Goal: Check status: Check status

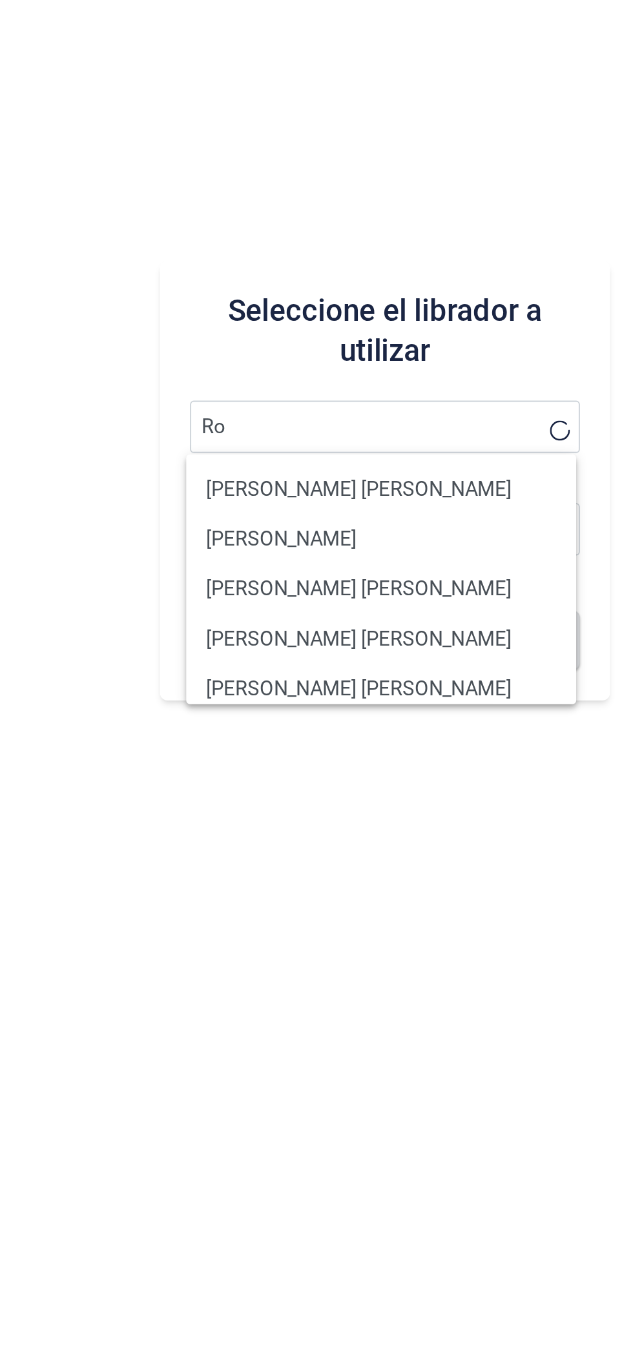
type input "R"
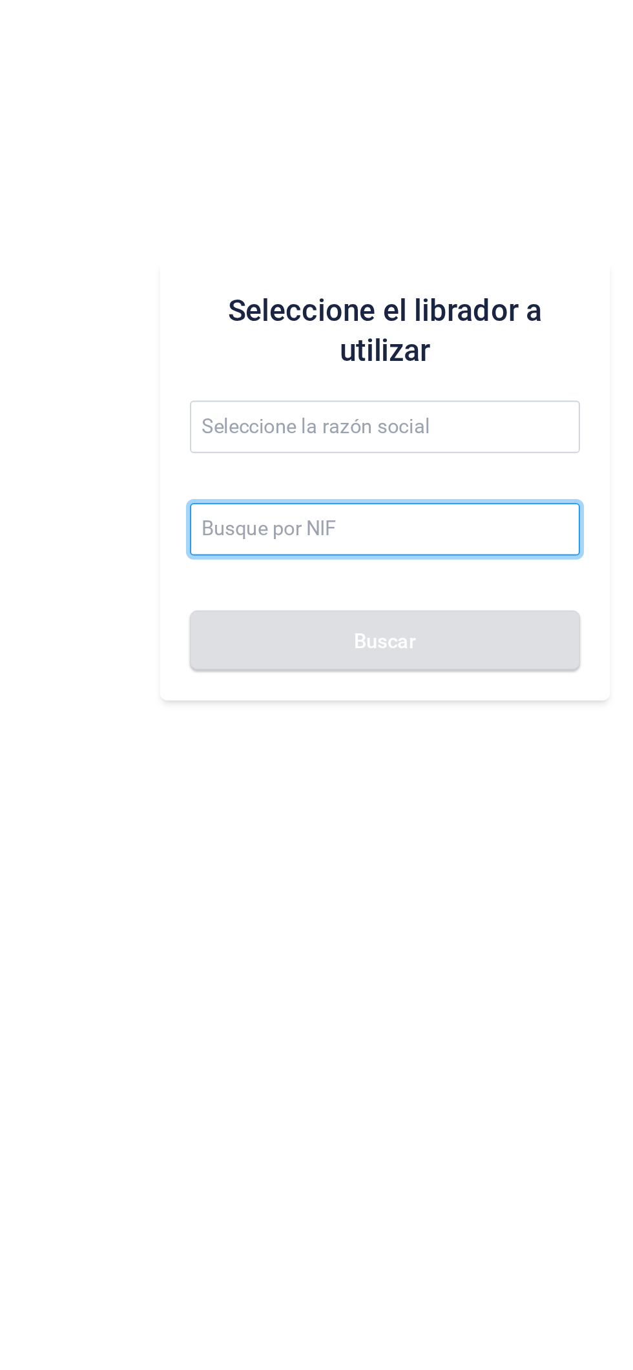
click at [352, 741] on input at bounding box center [400, 736] width 201 height 27
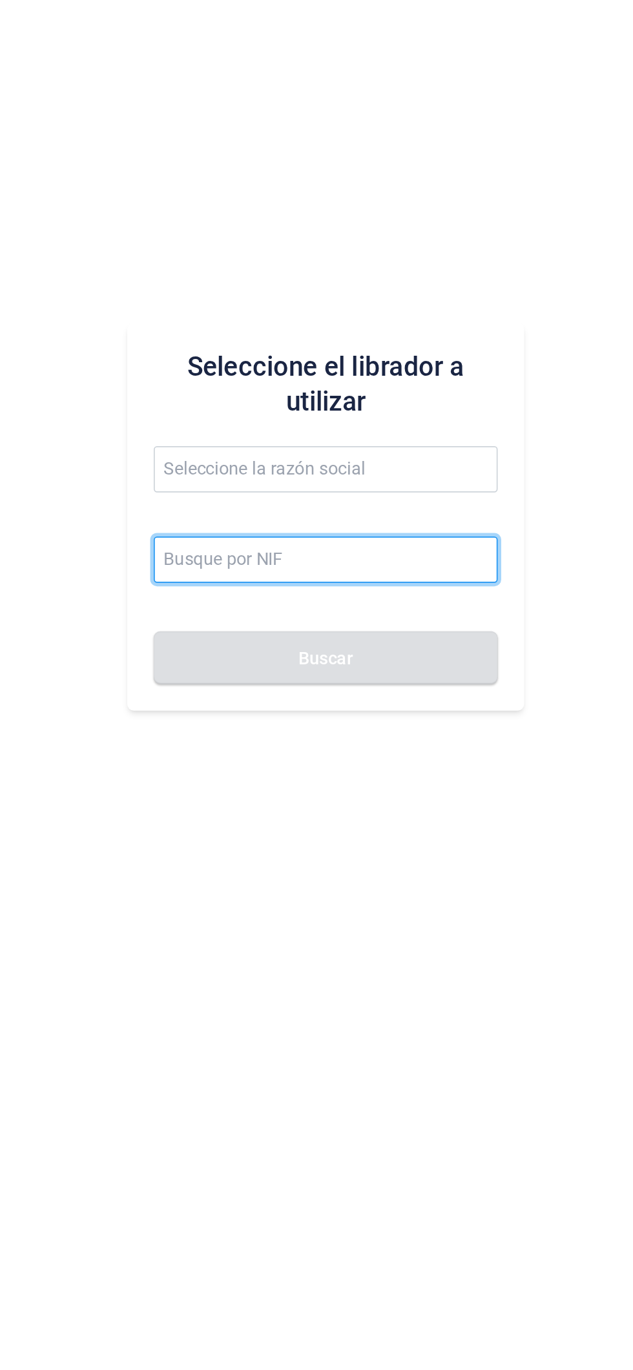
click at [396, 741] on input at bounding box center [400, 736] width 201 height 27
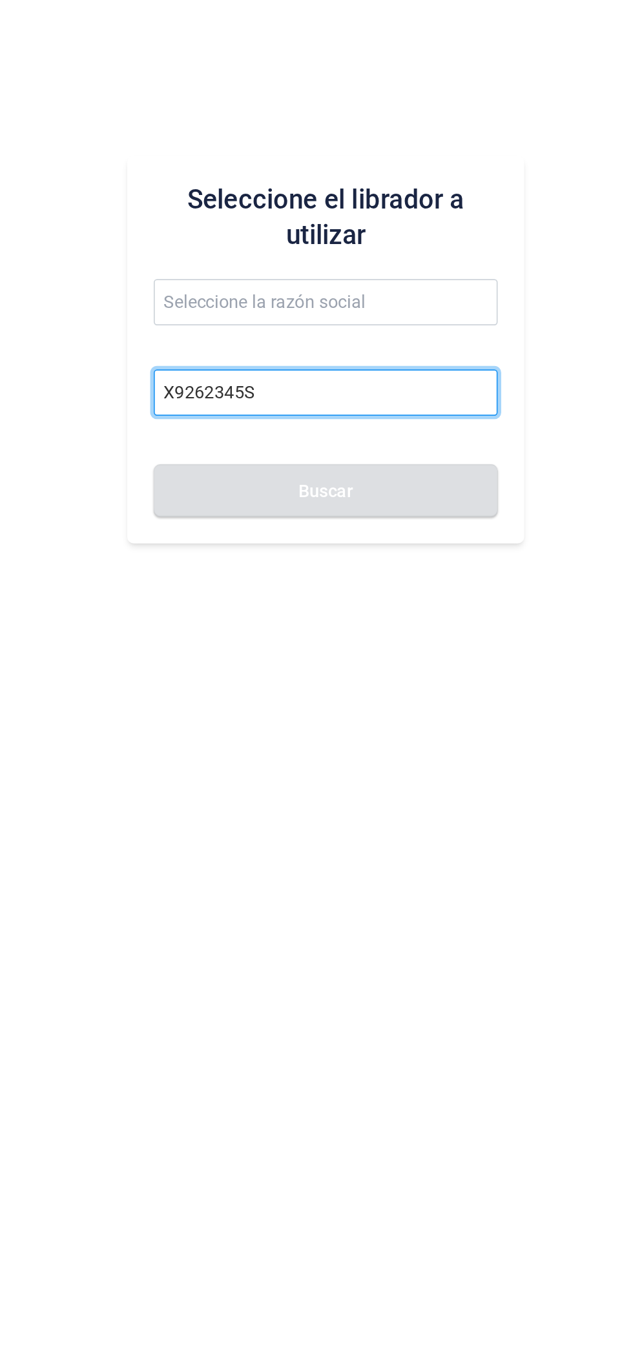
click at [453, 744] on input "X9262345S" at bounding box center [400, 736] width 201 height 27
type input "X9262345S"
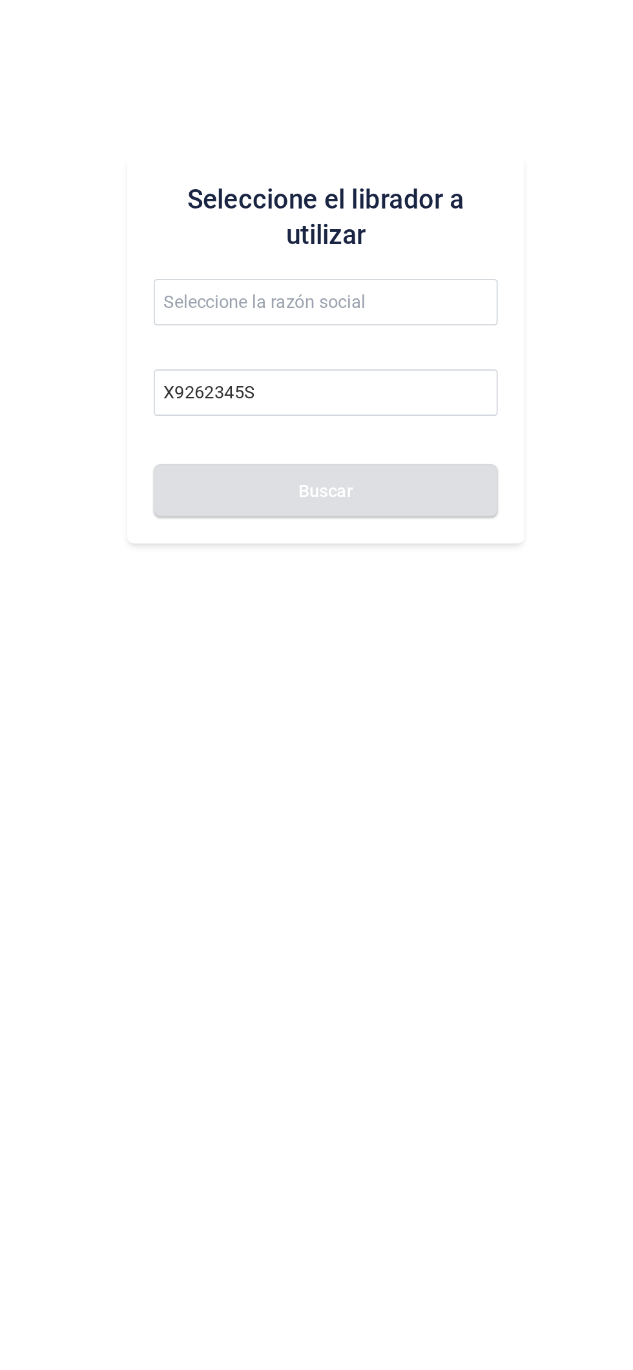
click at [289, 887] on div "Seleccione el librador a utilizar X9262345S Buscar" at bounding box center [400, 711] width 465 height 1317
type input "[PERSON_NAME]"
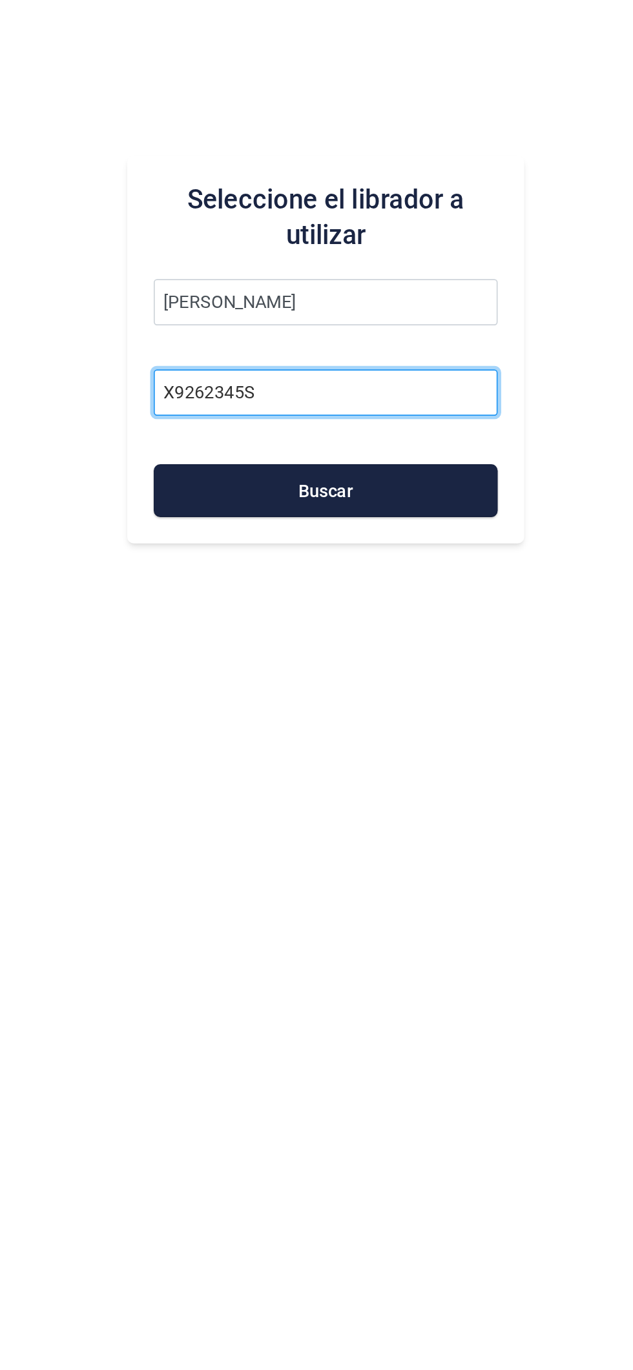
click at [417, 739] on input "X9262345S" at bounding box center [400, 736] width 201 height 27
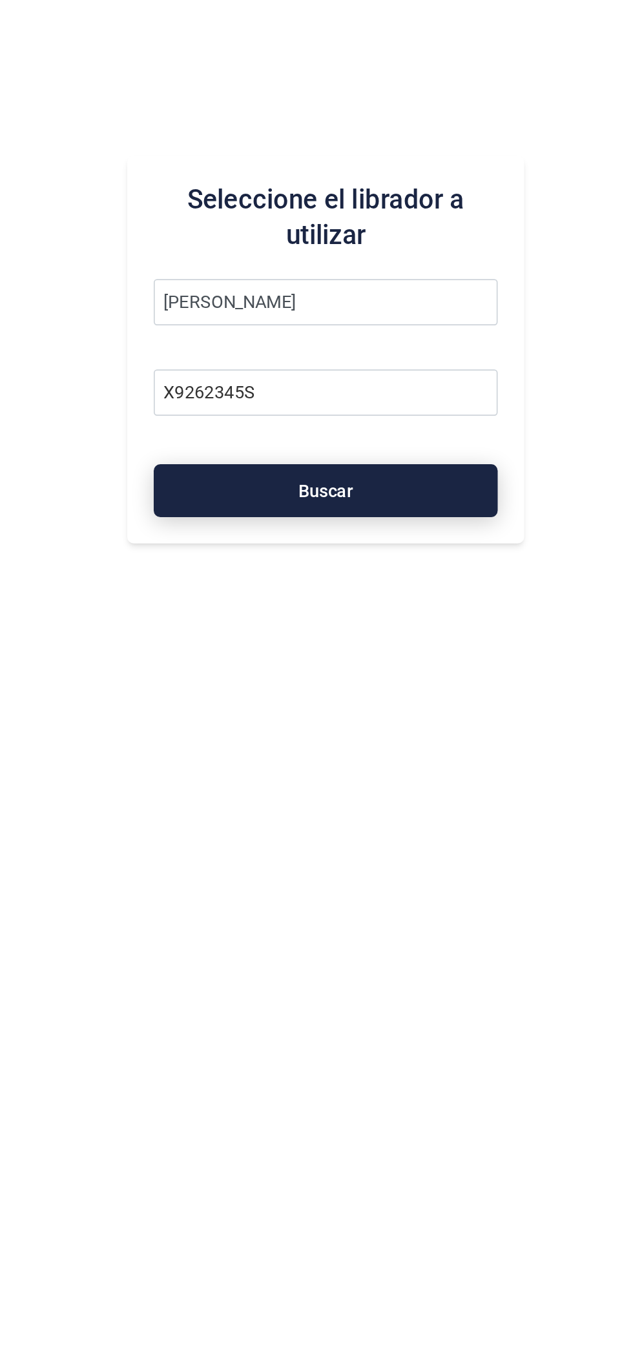
click at [446, 806] on button "Buscar" at bounding box center [400, 794] width 201 height 31
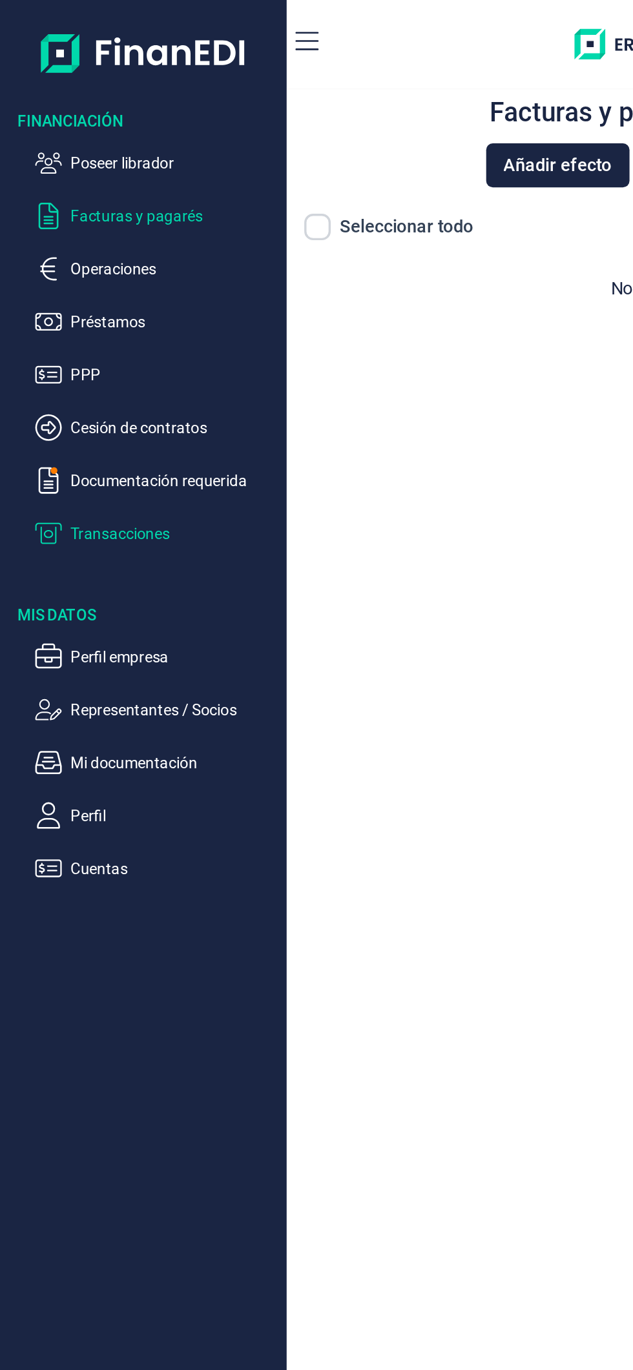
click at [95, 316] on p "Transacciones" at bounding box center [101, 312] width 121 height 15
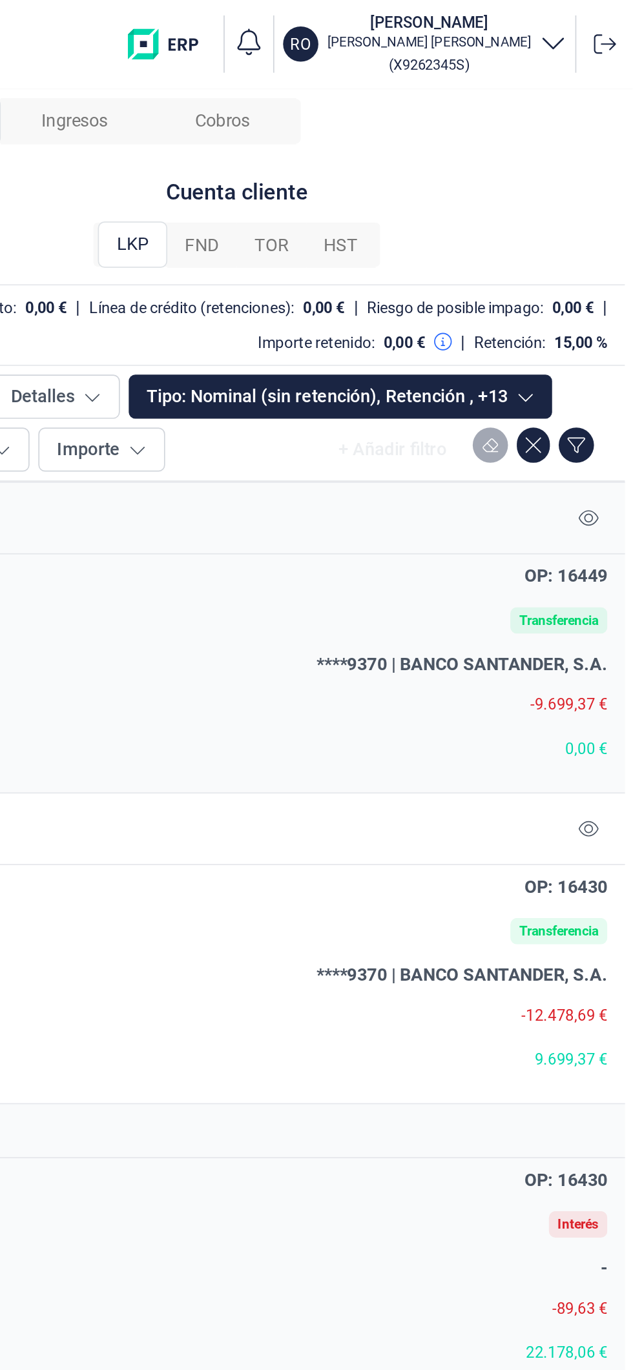
click at [385, 142] on span "FND" at bounding box center [380, 143] width 20 height 15
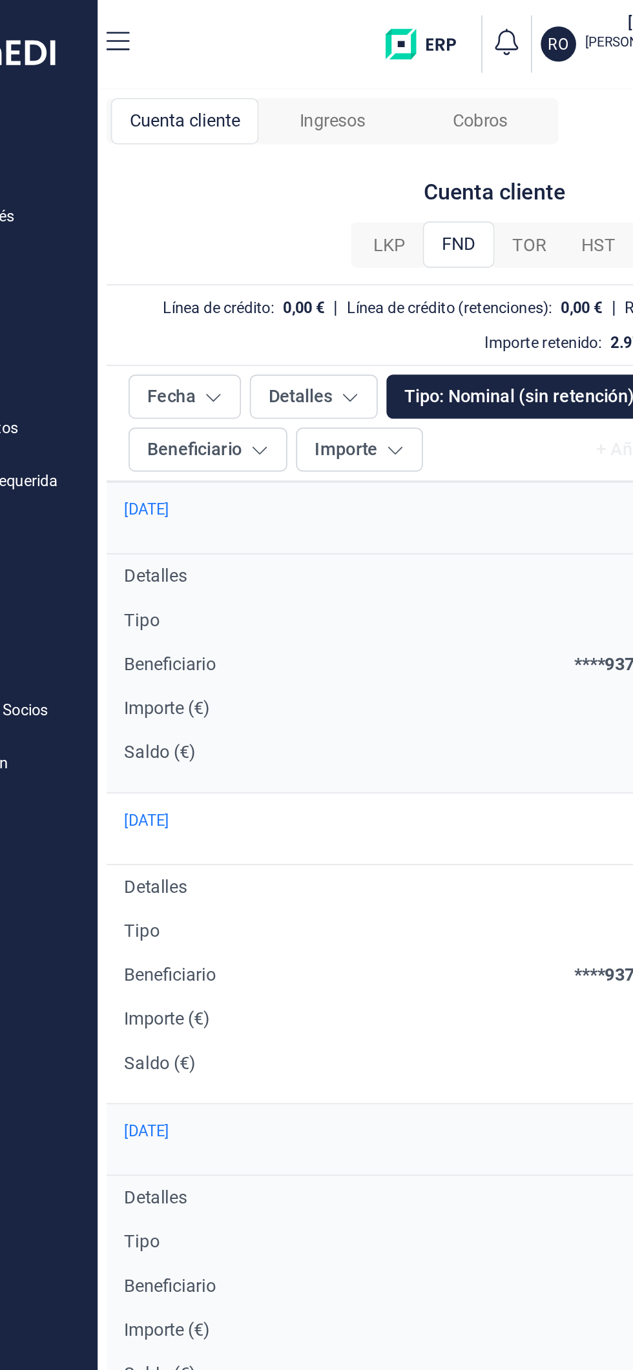
click at [341, 138] on span "LKP" at bounding box center [338, 143] width 19 height 15
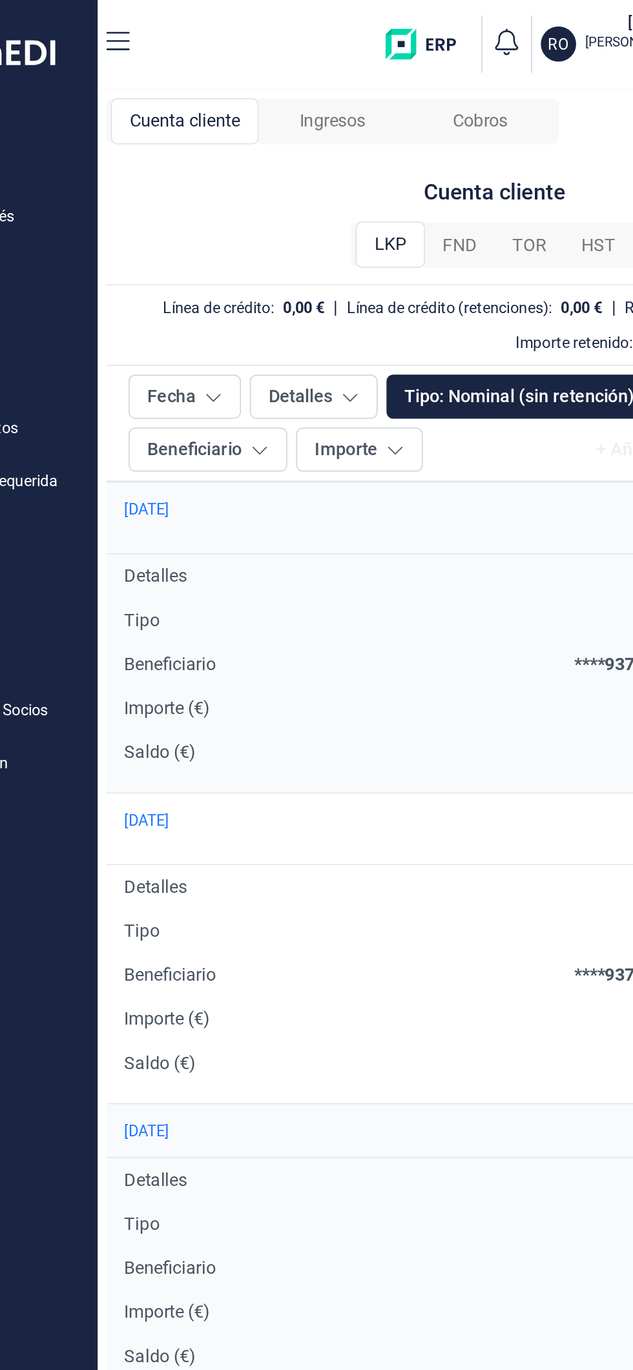
click at [378, 139] on span "FND" at bounding box center [380, 143] width 20 height 15
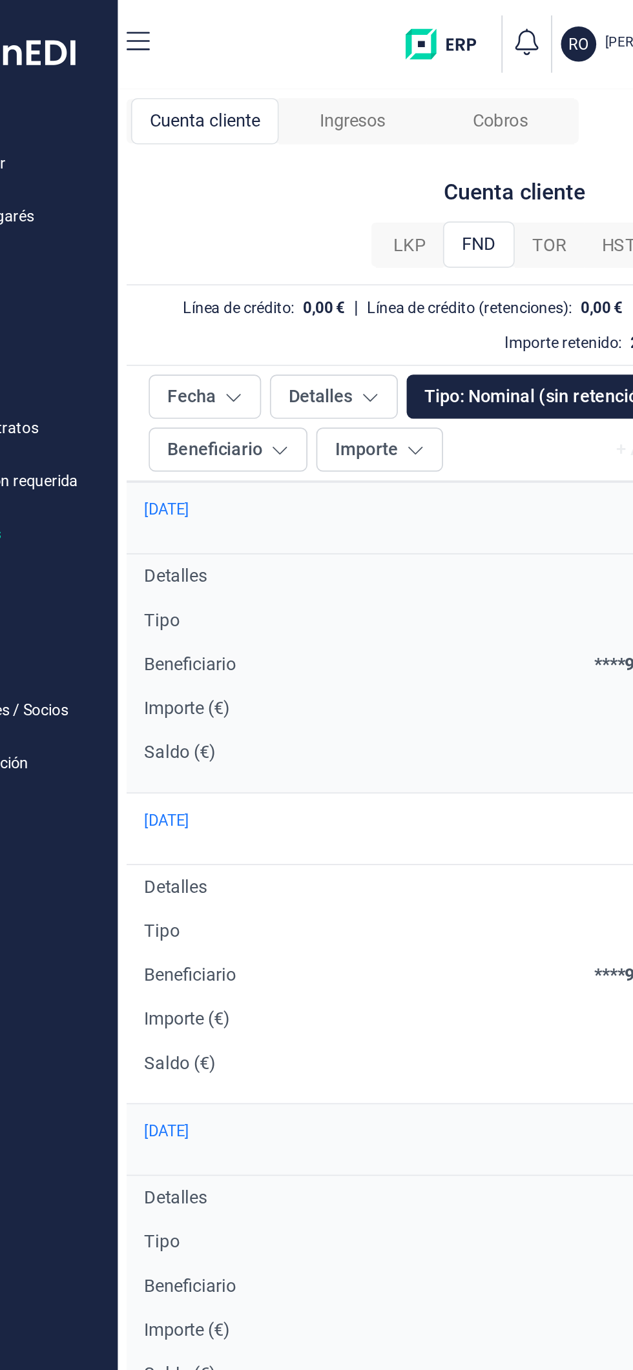
click at [336, 143] on span "LKP" at bounding box center [338, 143] width 19 height 15
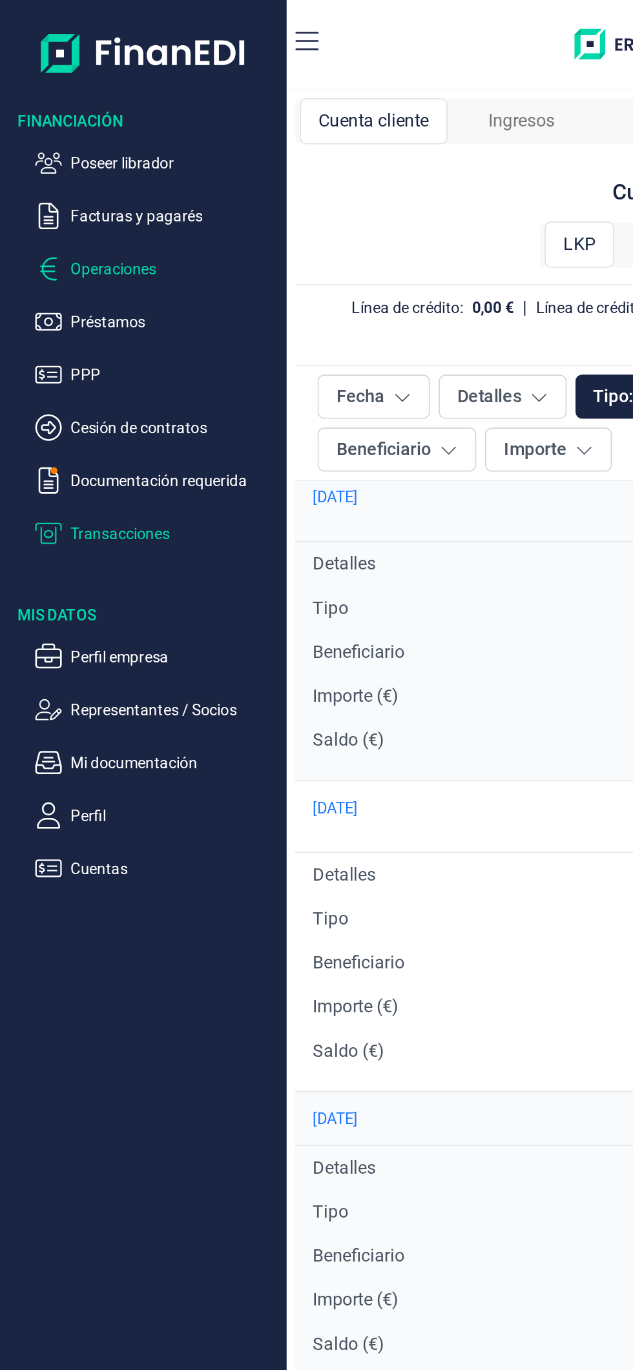
click at [99, 160] on p "Operaciones" at bounding box center [101, 157] width 121 height 15
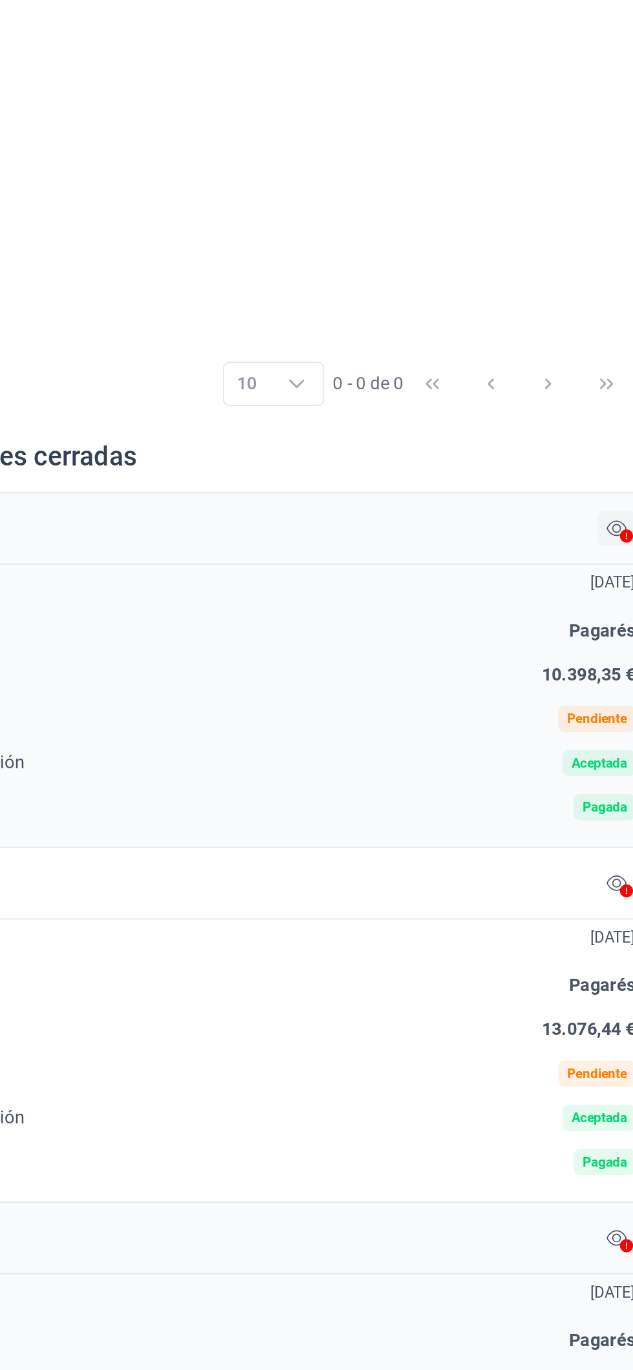
click at [601, 776] on button at bounding box center [612, 774] width 22 height 21
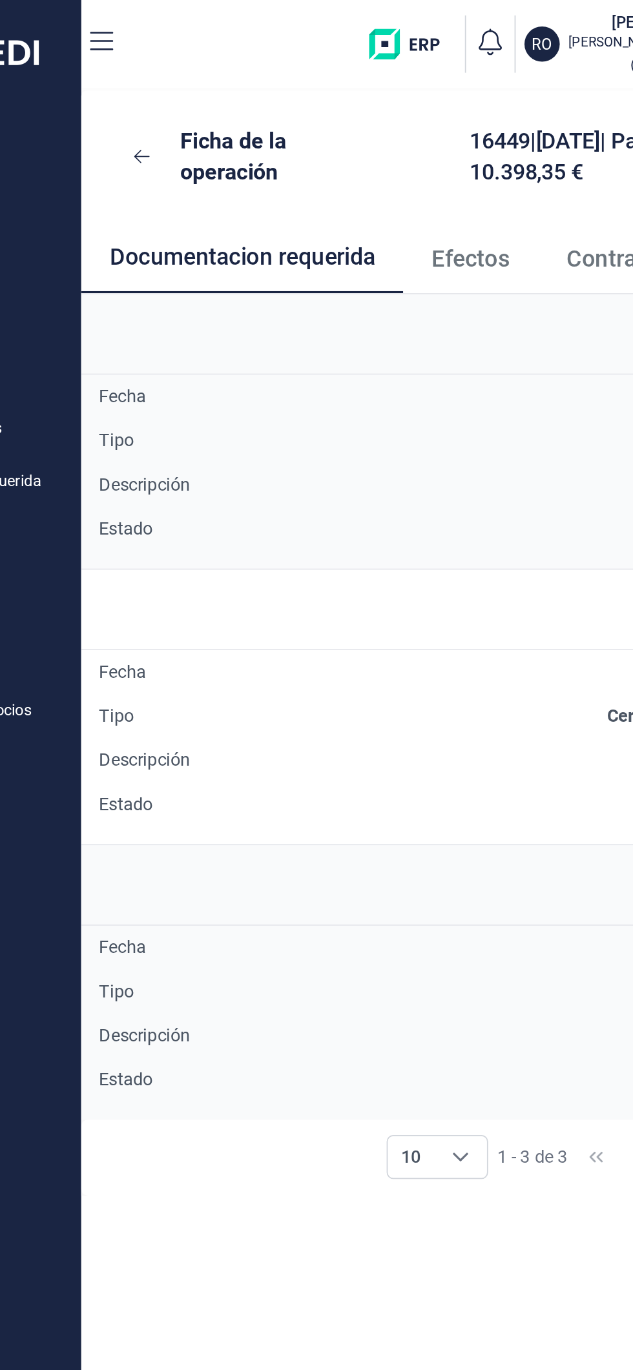
click at [404, 141] on link "Efectos" at bounding box center [395, 151] width 79 height 43
